Goal: Ask a question

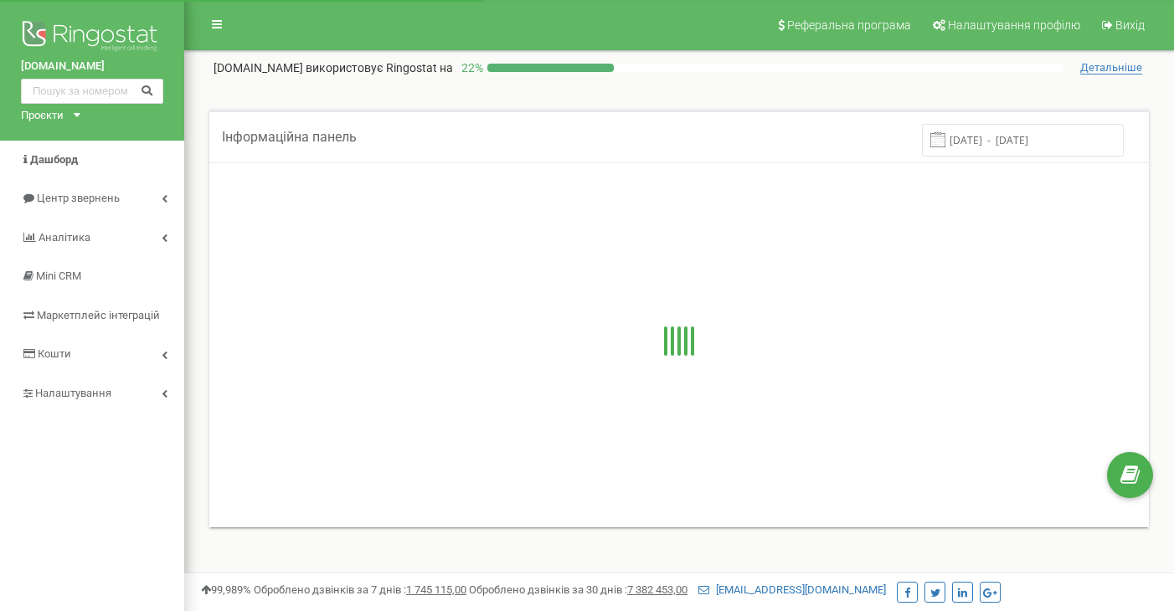
scroll to position [32, 0]
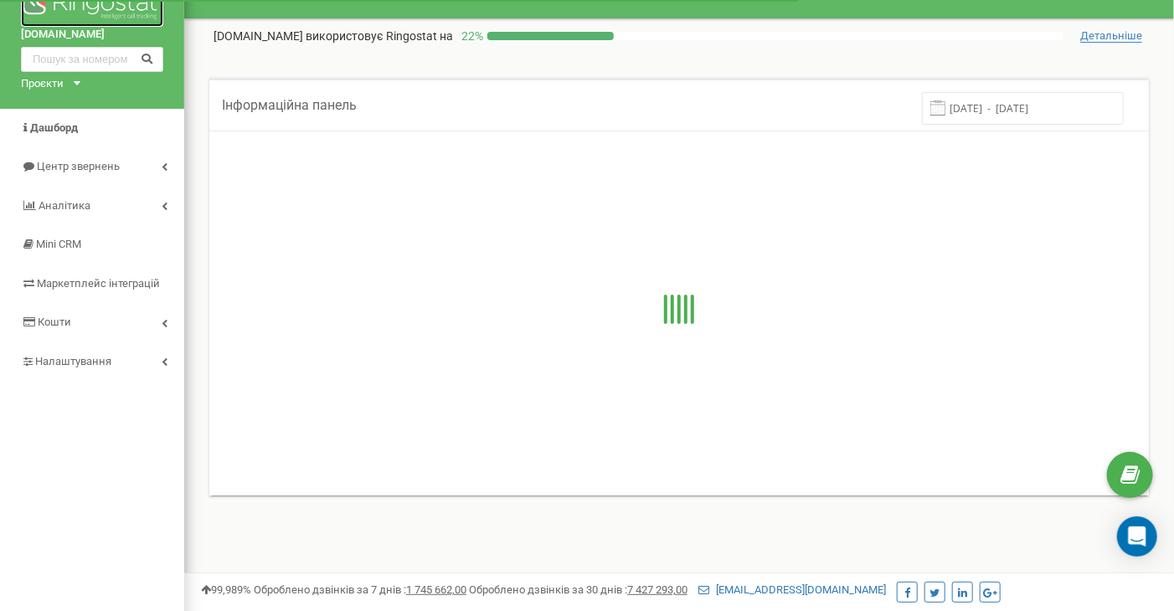
click at [72, 8] on img at bounding box center [92, 6] width 142 height 42
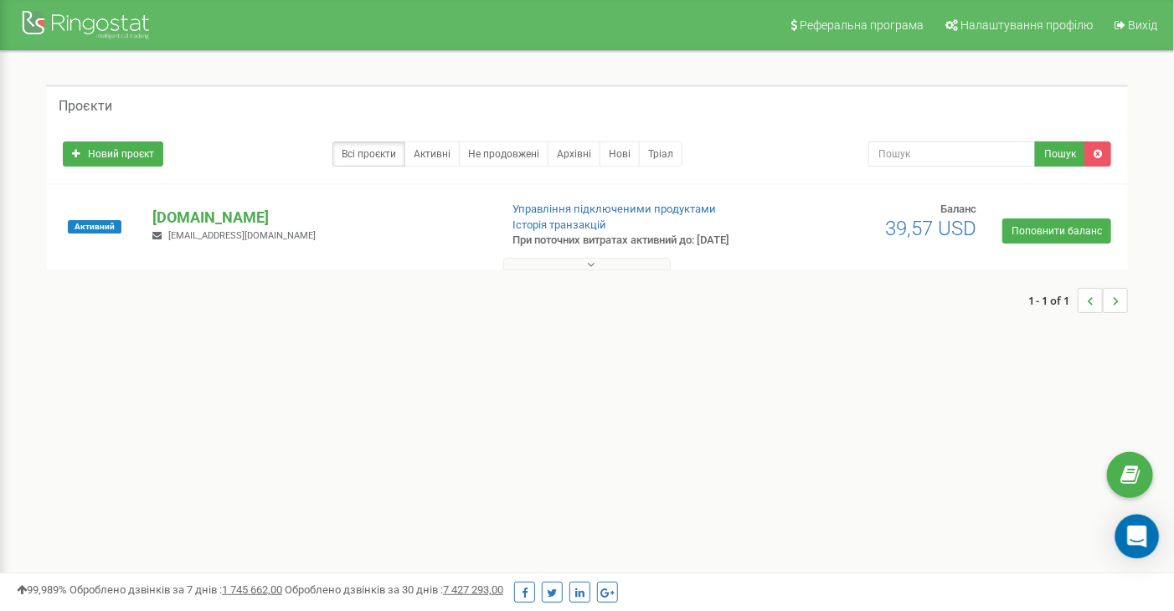
click at [1149, 532] on div "Open Intercom Messenger" at bounding box center [1137, 537] width 44 height 44
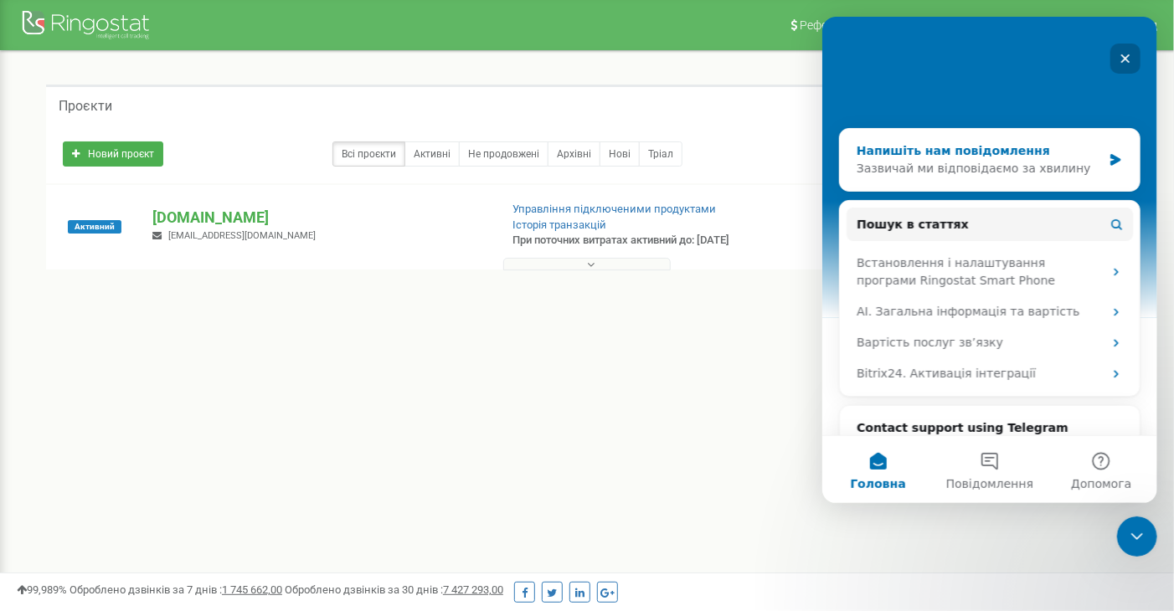
scroll to position [254, 0]
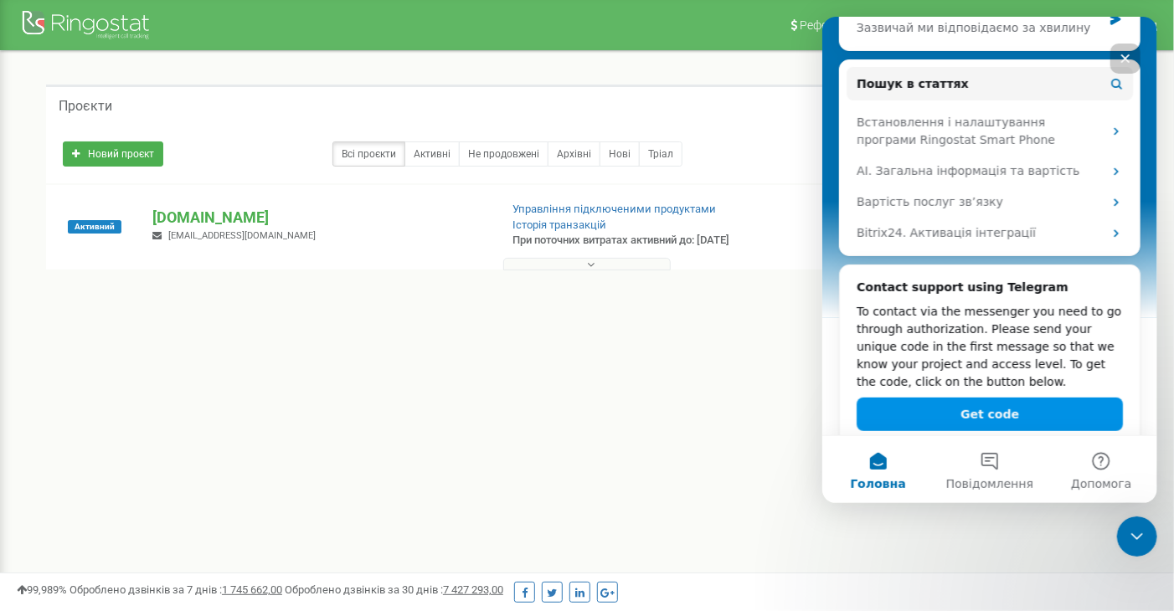
click at [992, 398] on button "Get code" at bounding box center [989, 414] width 266 height 33
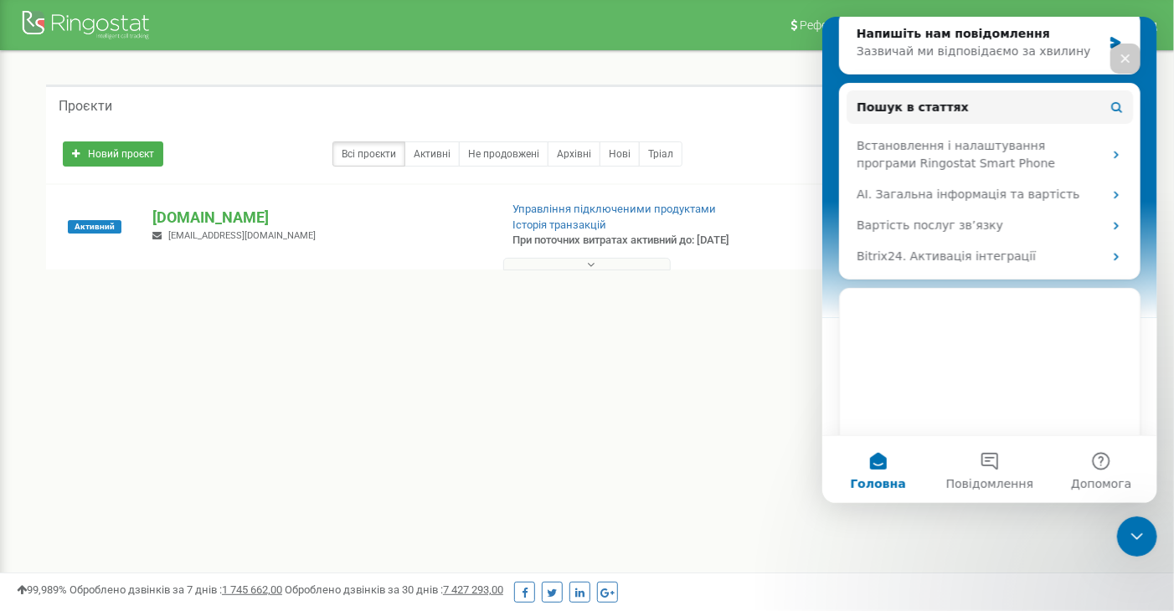
scroll to position [230, 0]
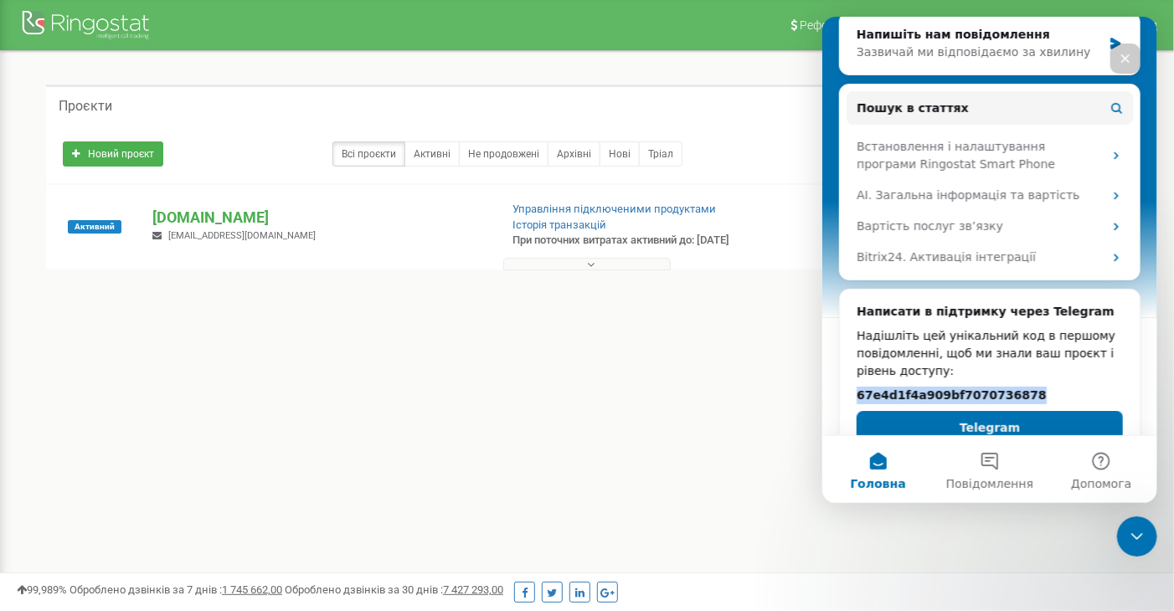
drag, startPoint x: 1004, startPoint y: 364, endPoint x: 851, endPoint y: 361, distance: 152.4
click at [851, 361] on div "Написати в підтримку через Telegram Надішліть цей унікальний код в першому пові…" at bounding box center [989, 374] width 300 height 168
copy h2 "67e4d1f4a909bf7070736878"
